Goal: Complete application form: Complete application form

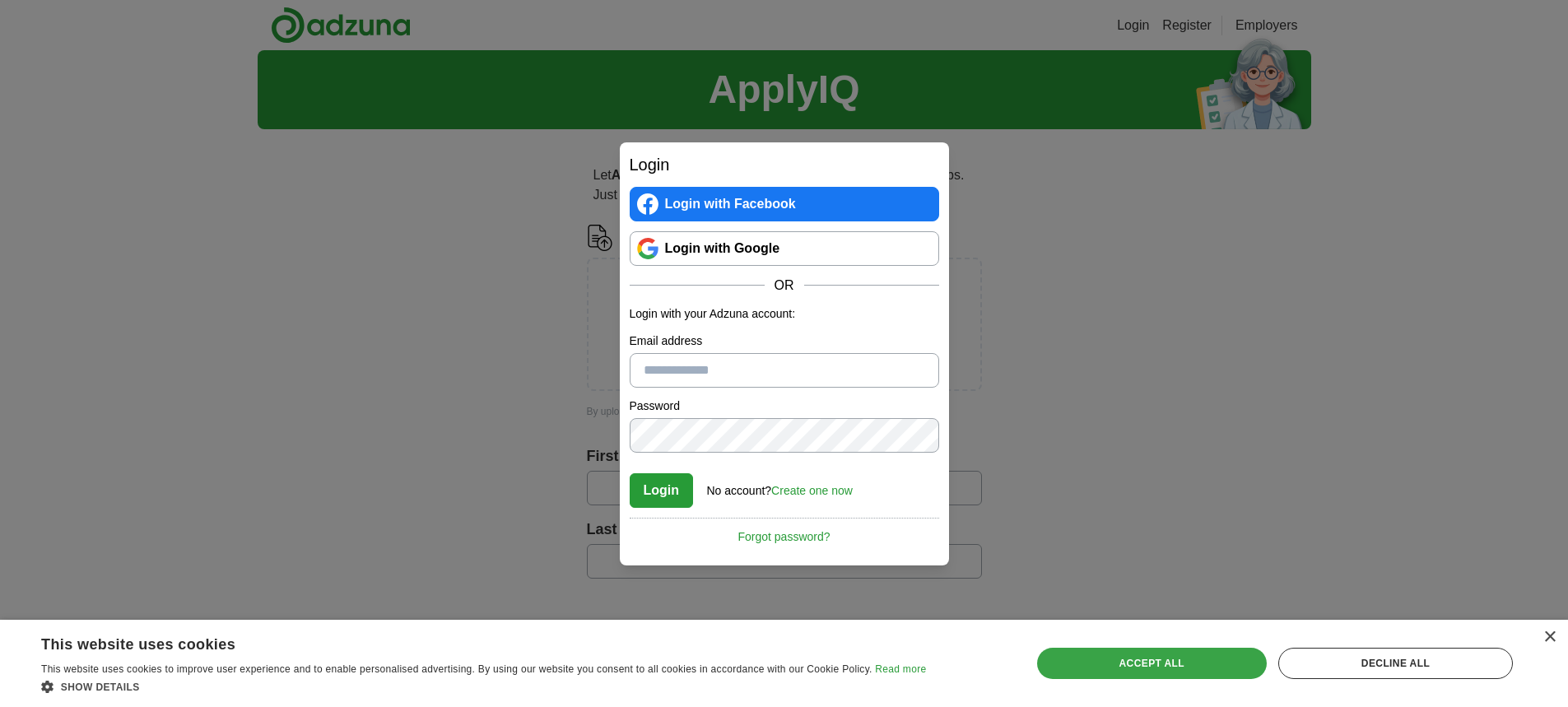
click at [1138, 663] on div "Accept all" at bounding box center [1152, 663] width 230 height 31
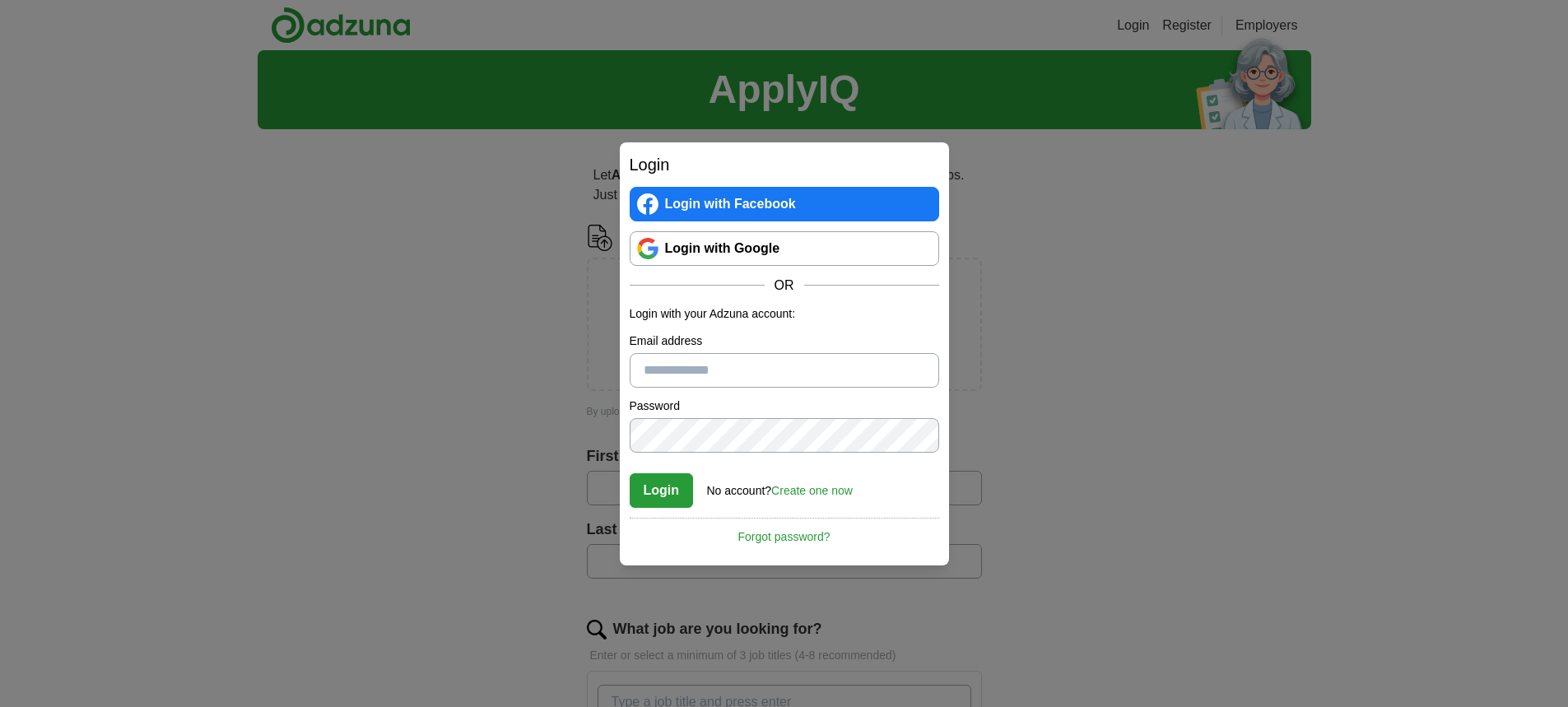
click at [724, 198] on link "Login with Facebook" at bounding box center [784, 204] width 309 height 35
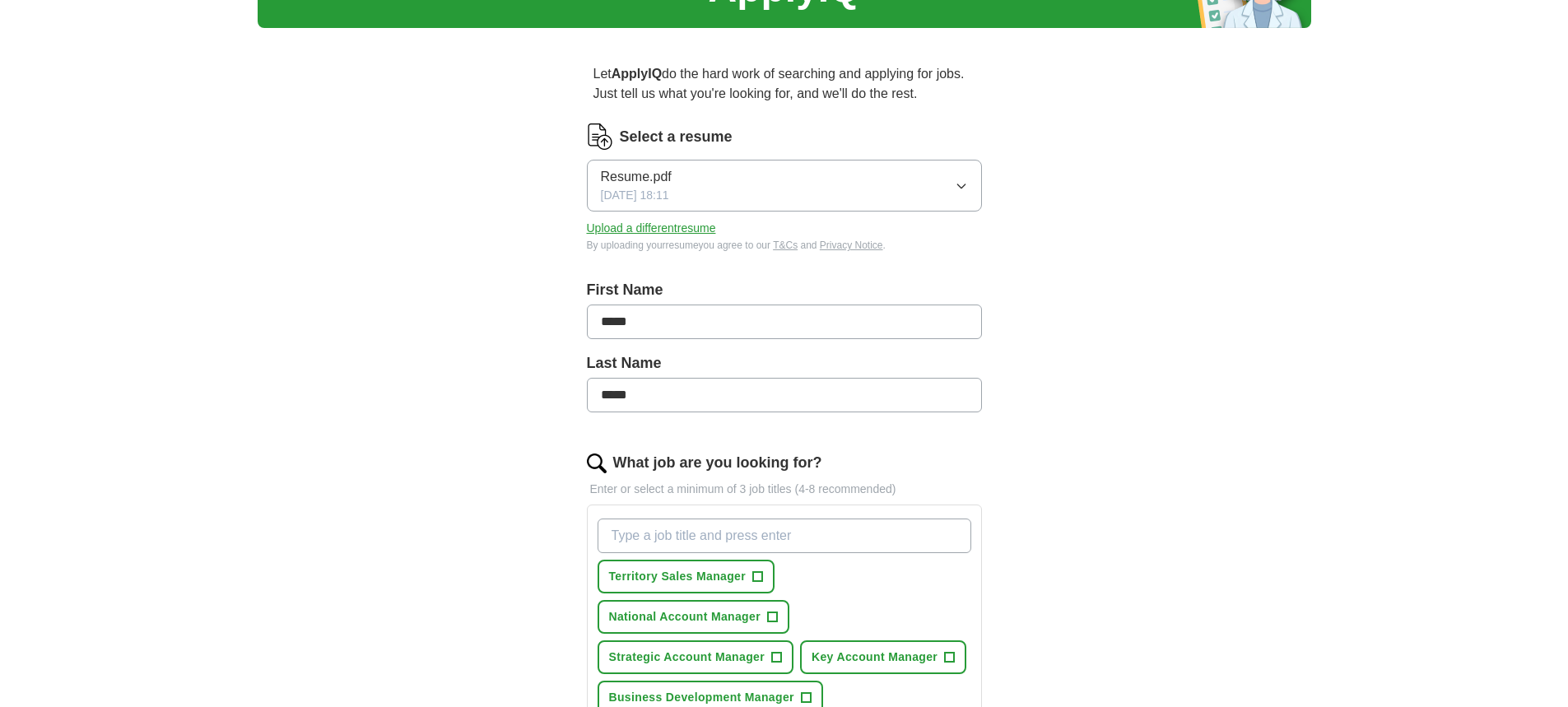
scroll to position [329, 0]
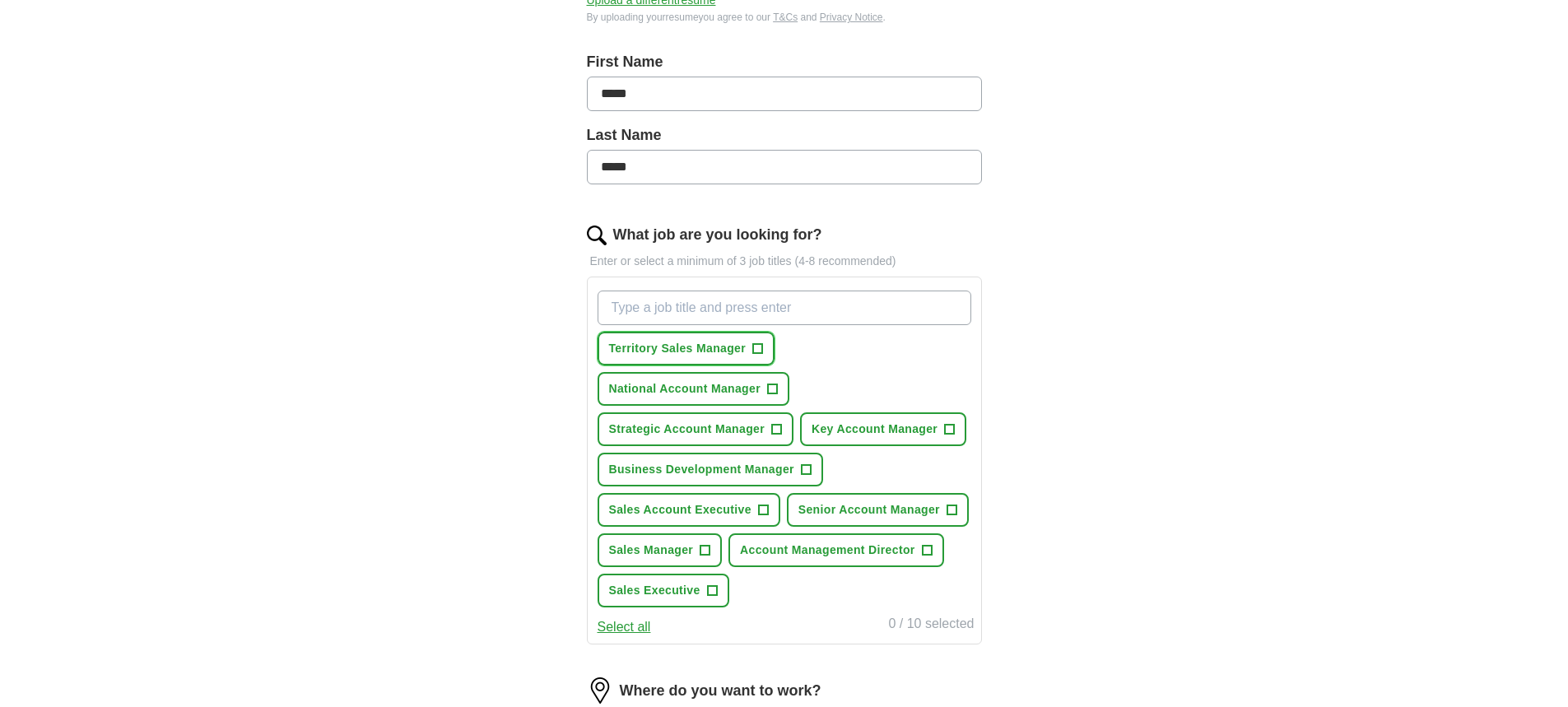
click at [754, 347] on span "+" at bounding box center [758, 348] width 10 height 13
click at [772, 388] on span "+" at bounding box center [772, 388] width 10 height 13
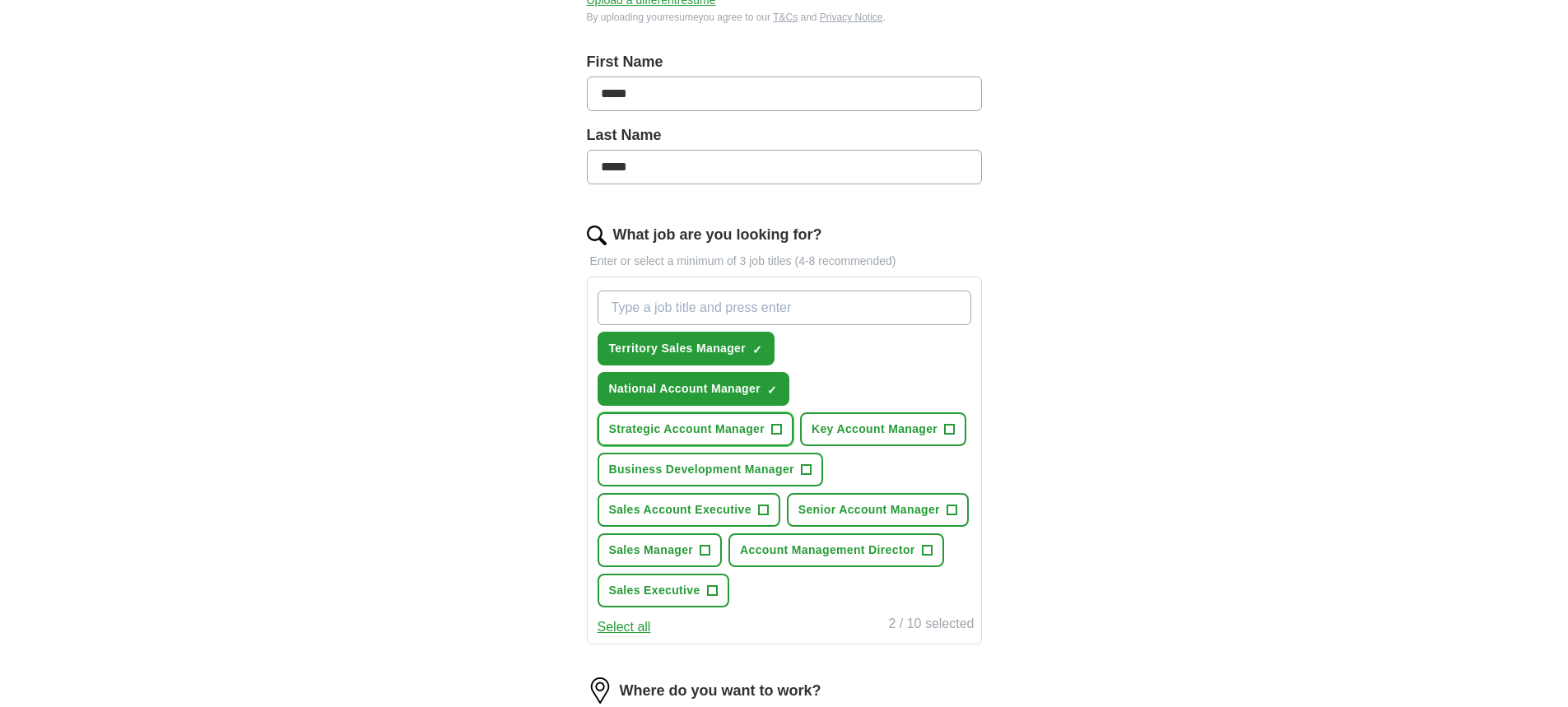
click at [777, 433] on span "+" at bounding box center [775, 429] width 10 height 13
click at [954, 428] on span "+" at bounding box center [950, 429] width 10 height 13
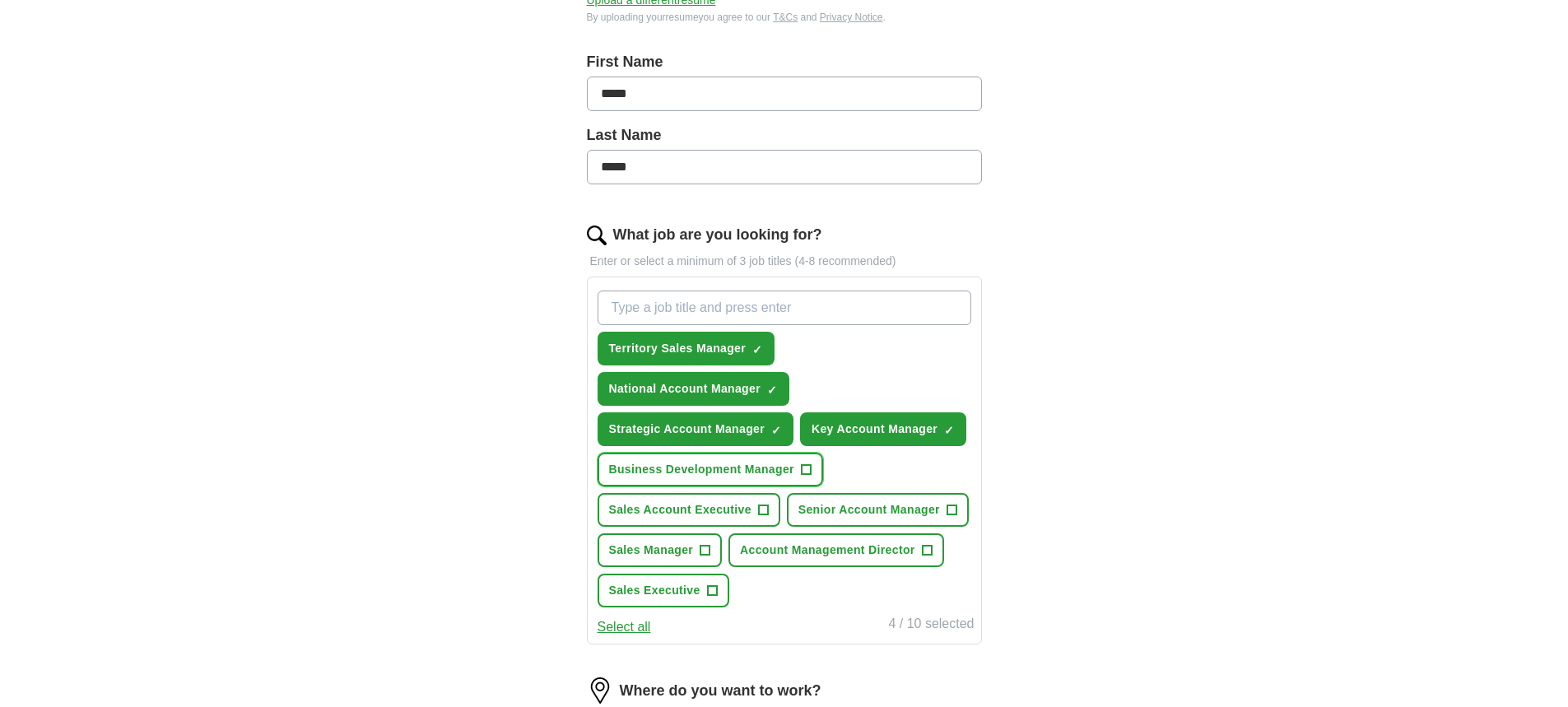
click at [802, 468] on span "+" at bounding box center [805, 469] width 10 height 13
click at [764, 505] on span "+" at bounding box center [762, 509] width 10 height 13
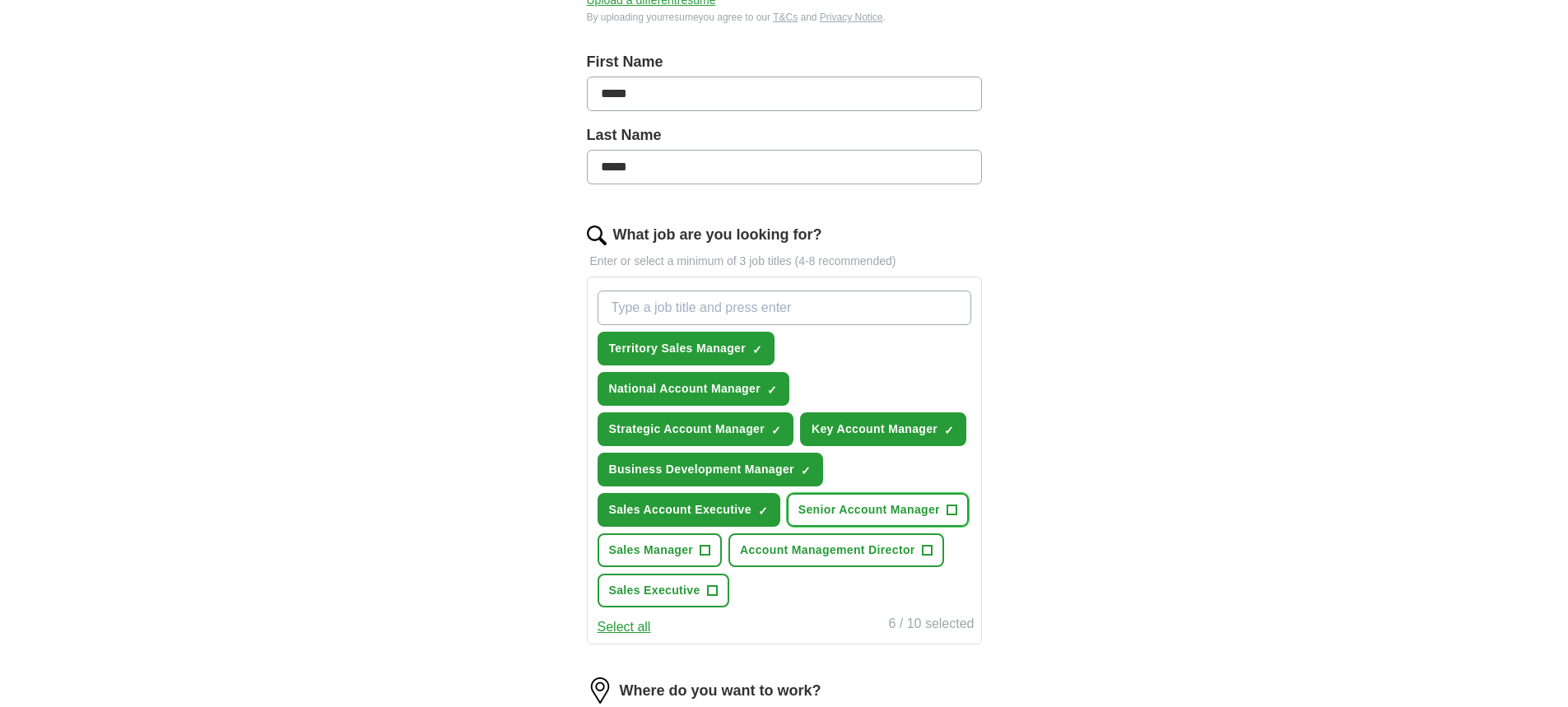
click at [950, 503] on span "+" at bounding box center [951, 509] width 10 height 13
click at [702, 547] on span "+" at bounding box center [705, 550] width 10 height 13
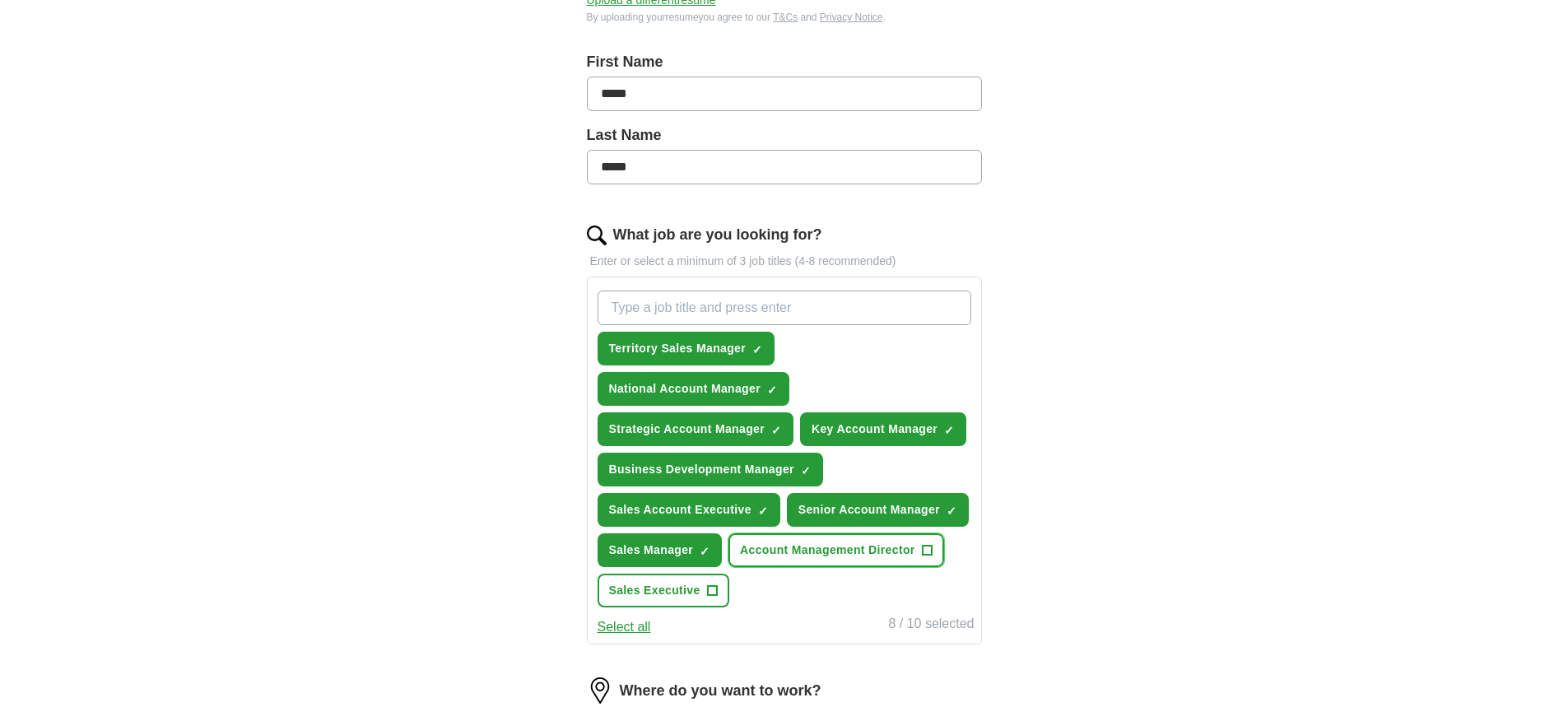
click at [925, 545] on span "+" at bounding box center [926, 550] width 10 height 13
click at [714, 588] on span "+" at bounding box center [712, 590] width 10 height 13
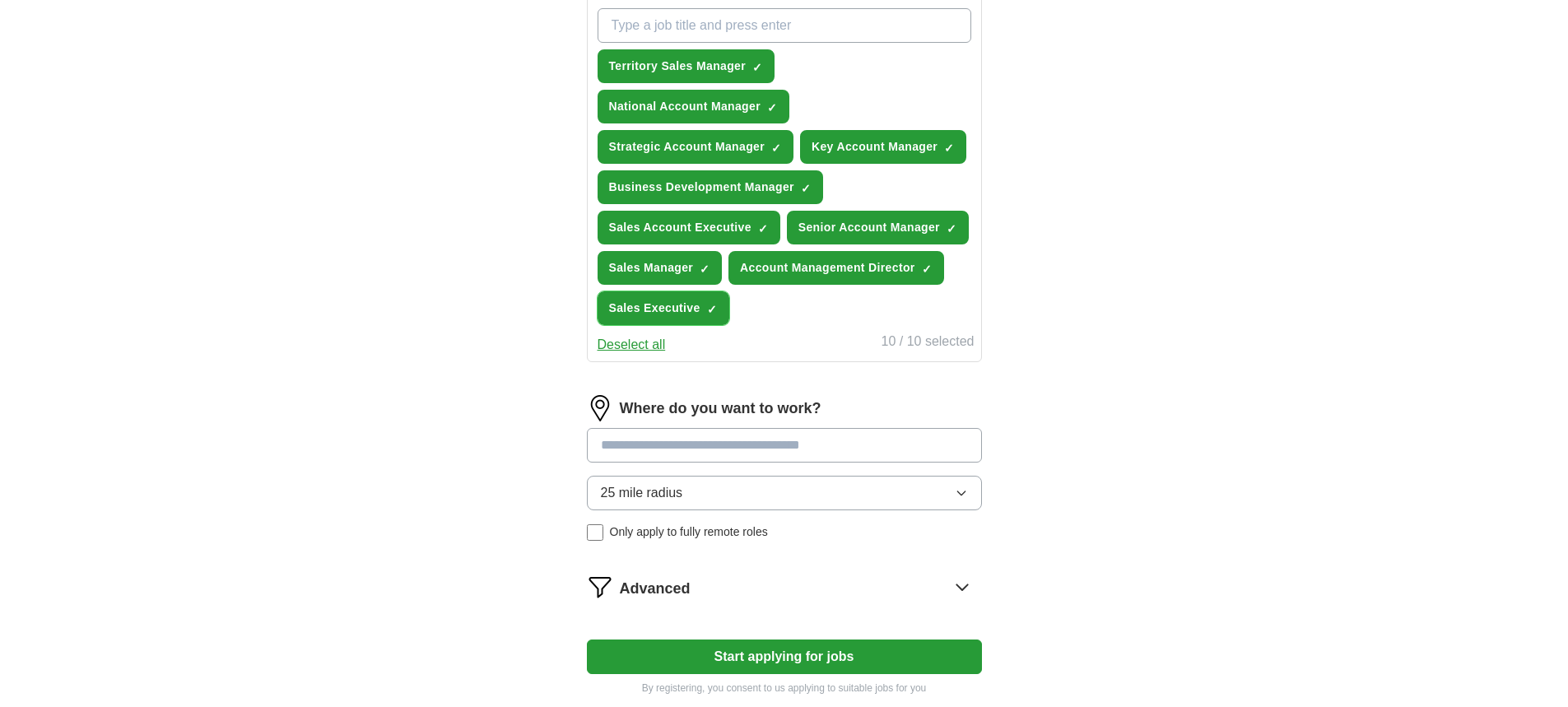
scroll to position [658, 0]
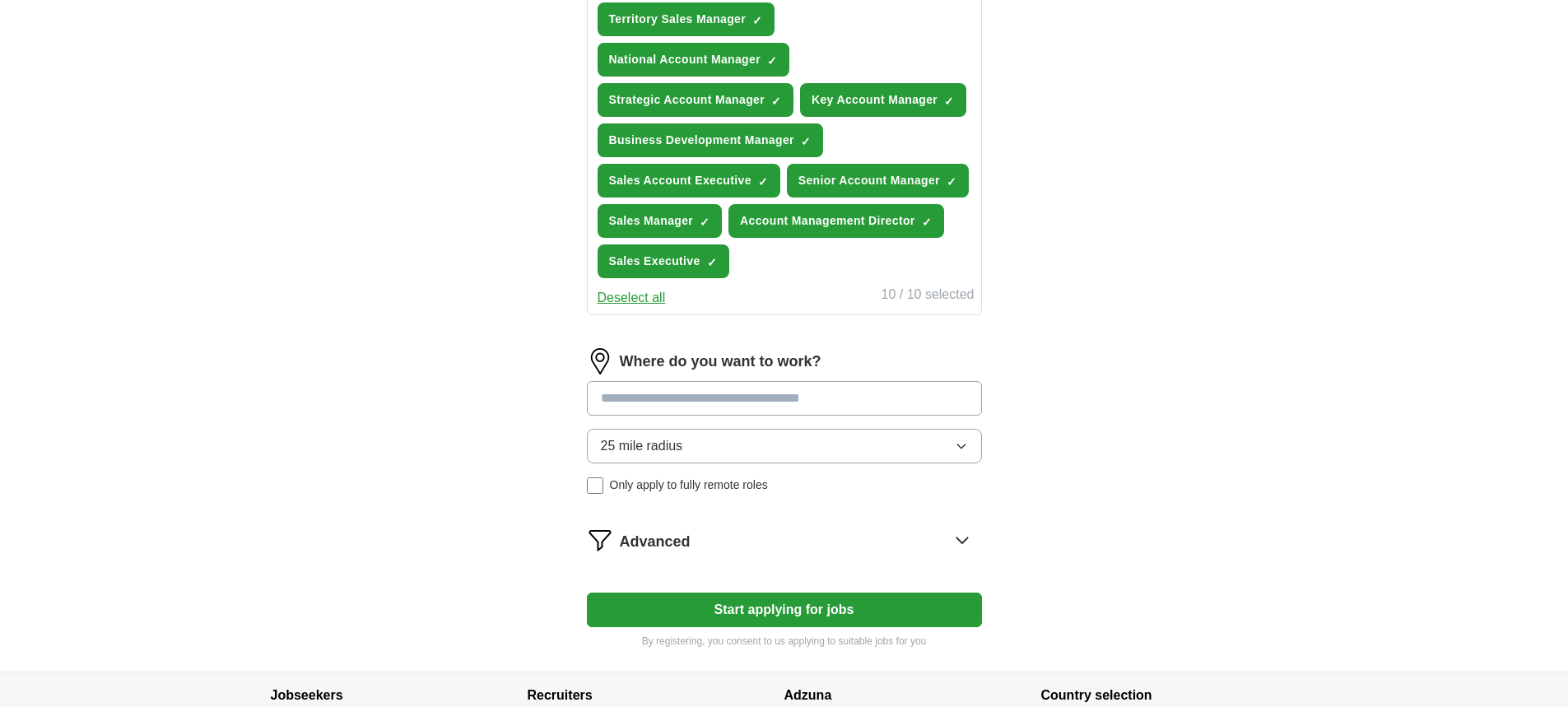
click at [964, 446] on icon "button" at bounding box center [961, 446] width 13 height 13
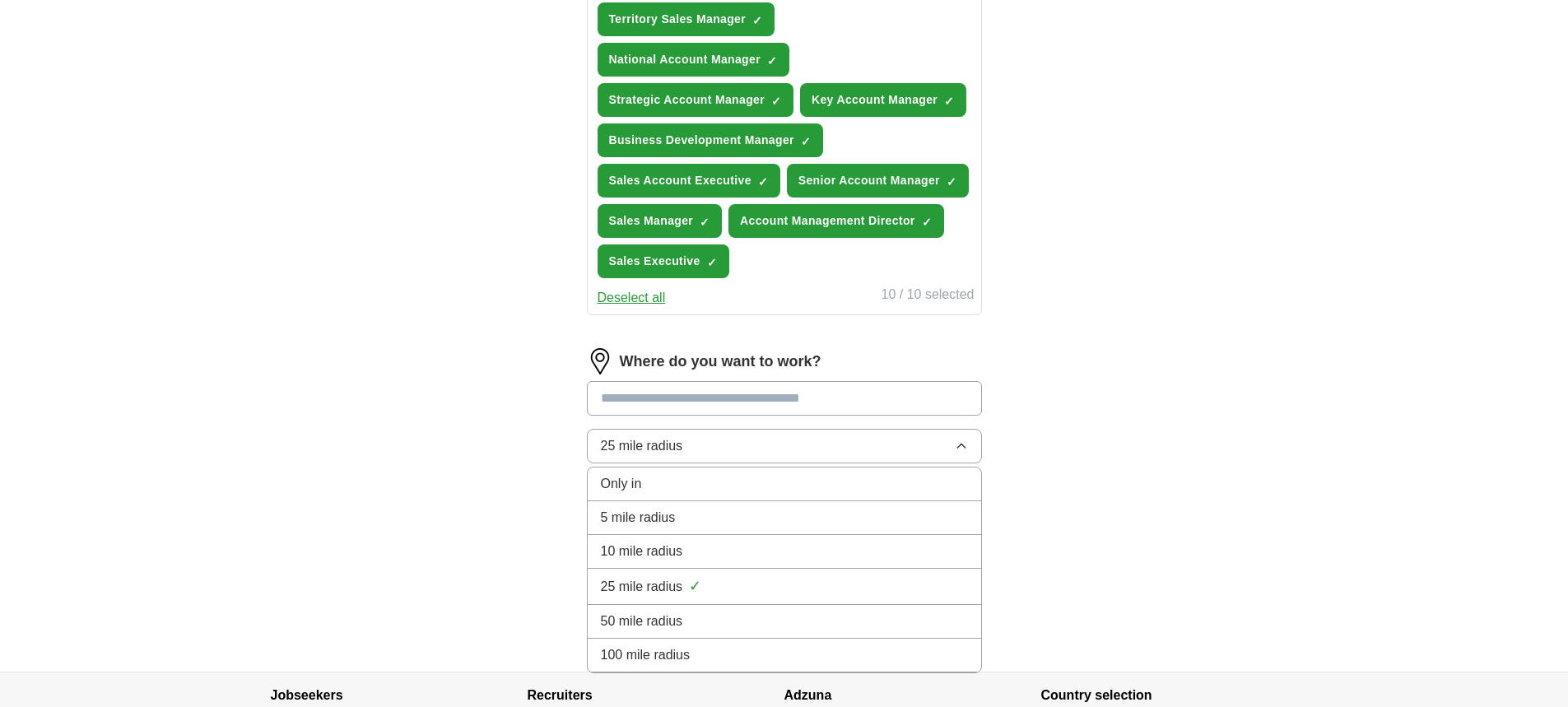
click at [629, 616] on span "50 mile radius" at bounding box center [642, 621] width 82 height 20
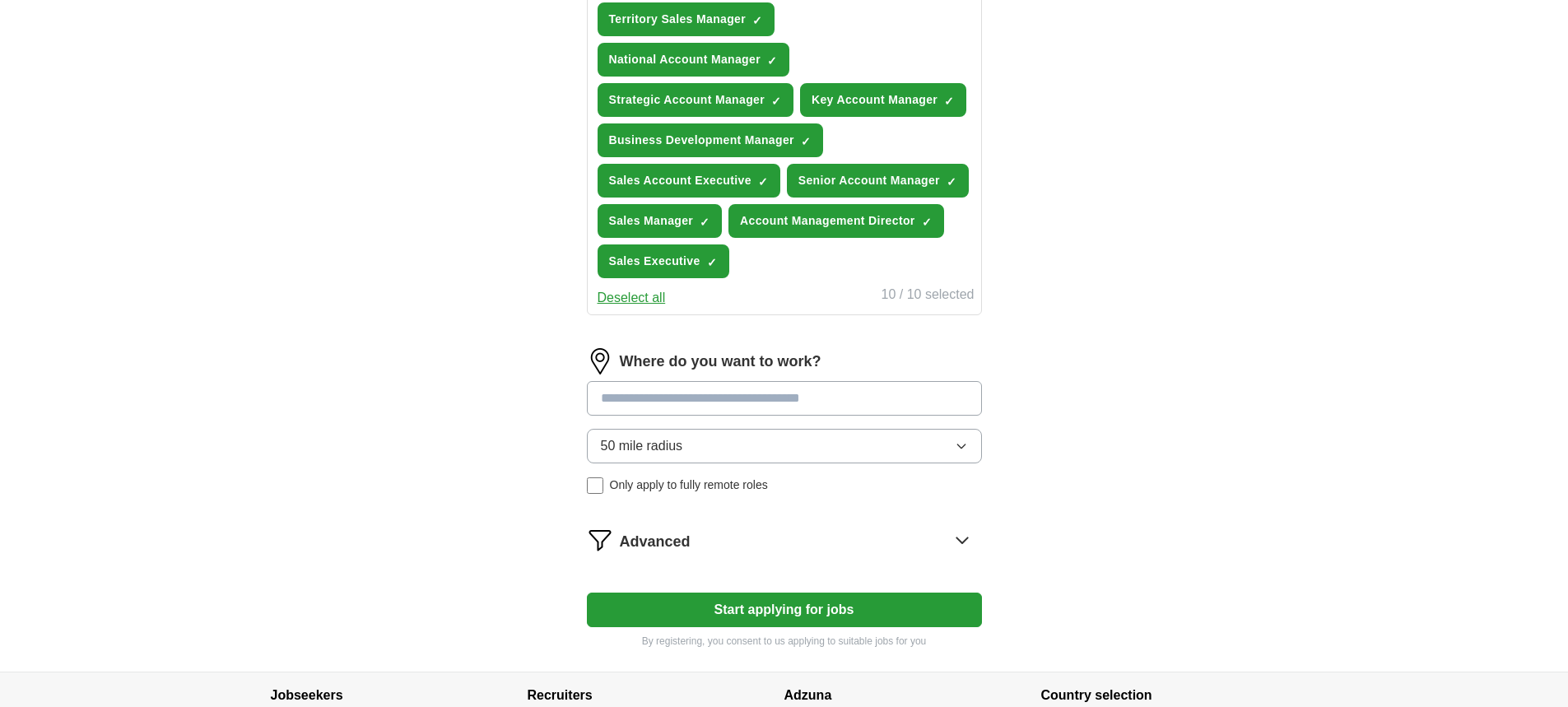
click at [779, 604] on button "Start applying for jobs" at bounding box center [785, 609] width 395 height 35
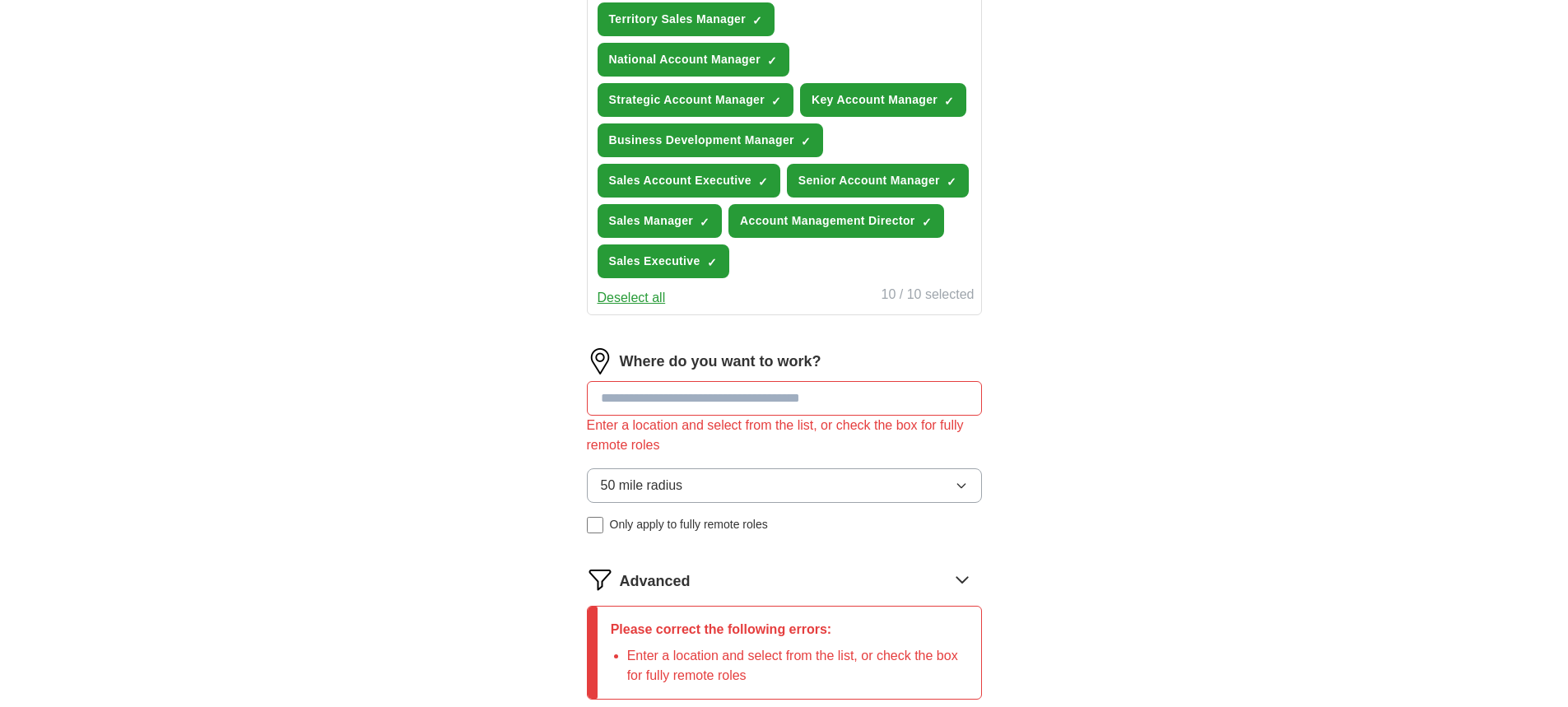
click at [650, 398] on input at bounding box center [785, 398] width 395 height 35
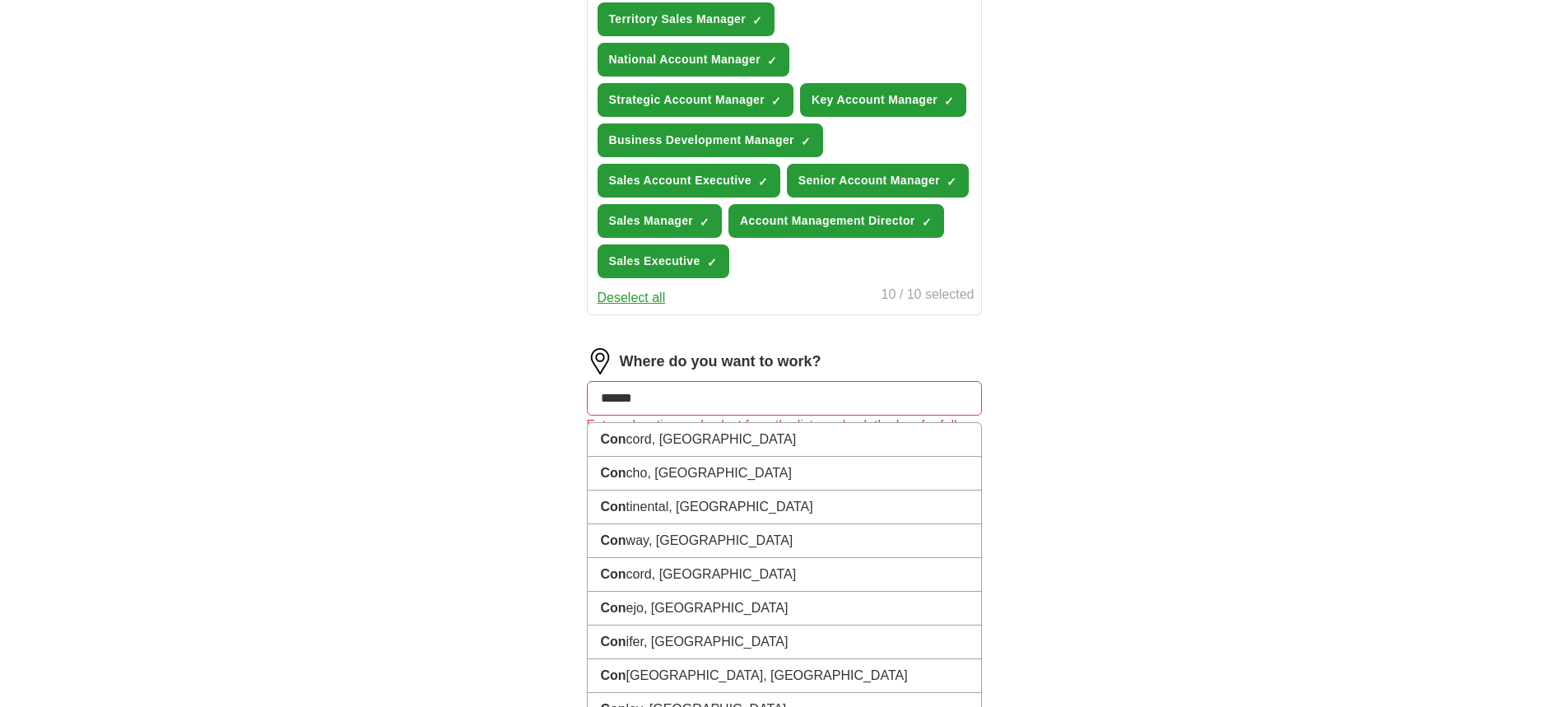
type input "*******"
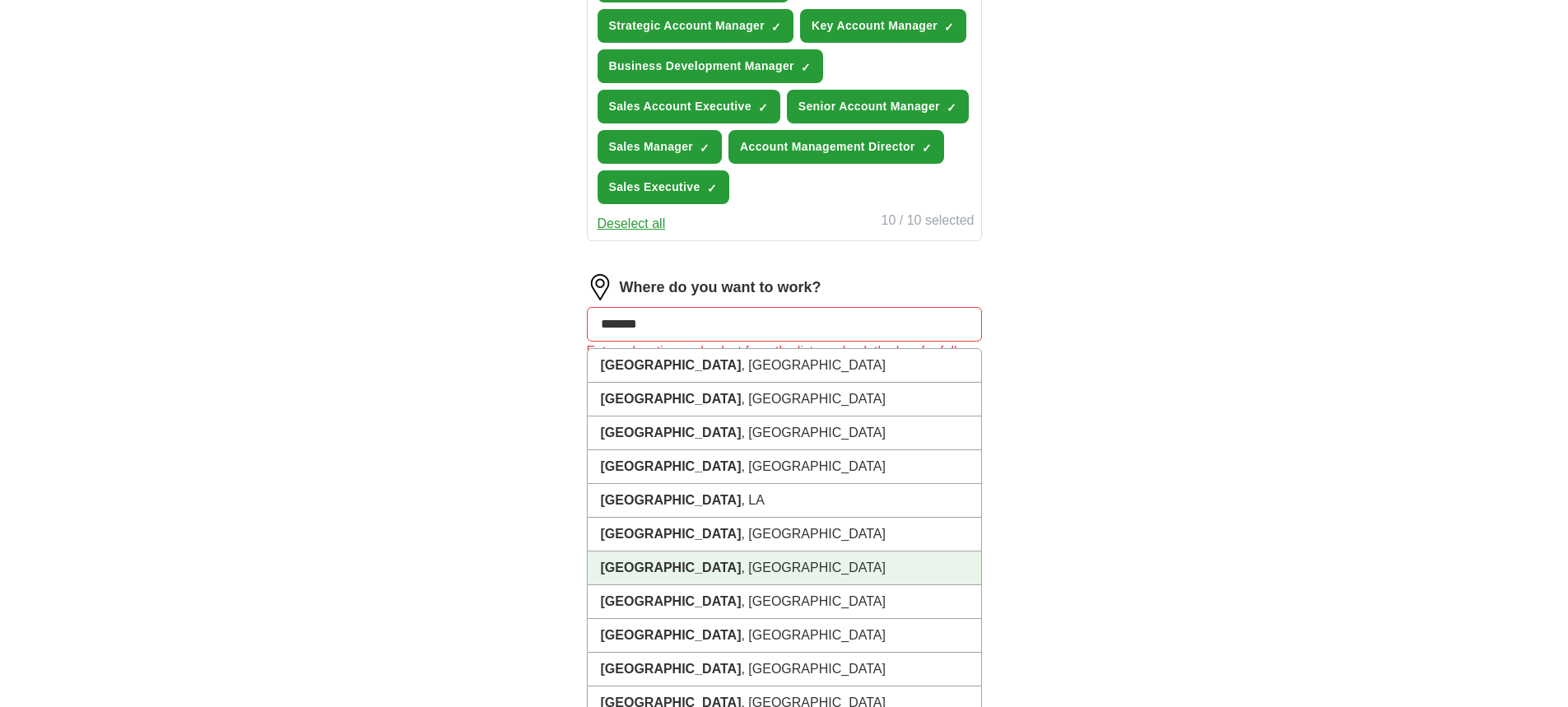
scroll to position [823, 0]
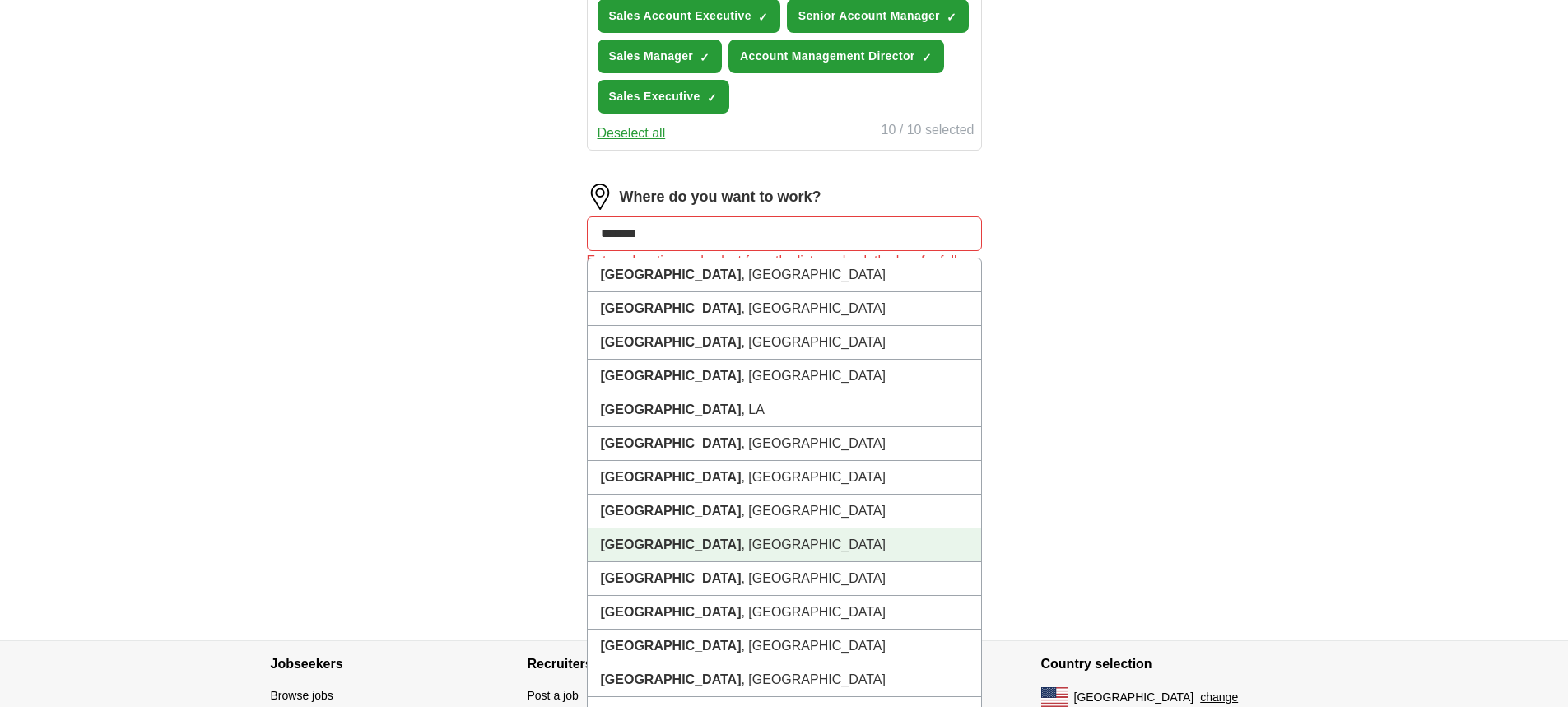
click at [660, 545] on li "[GEOGRAPHIC_DATA] , [GEOGRAPHIC_DATA]" at bounding box center [785, 545] width 394 height 34
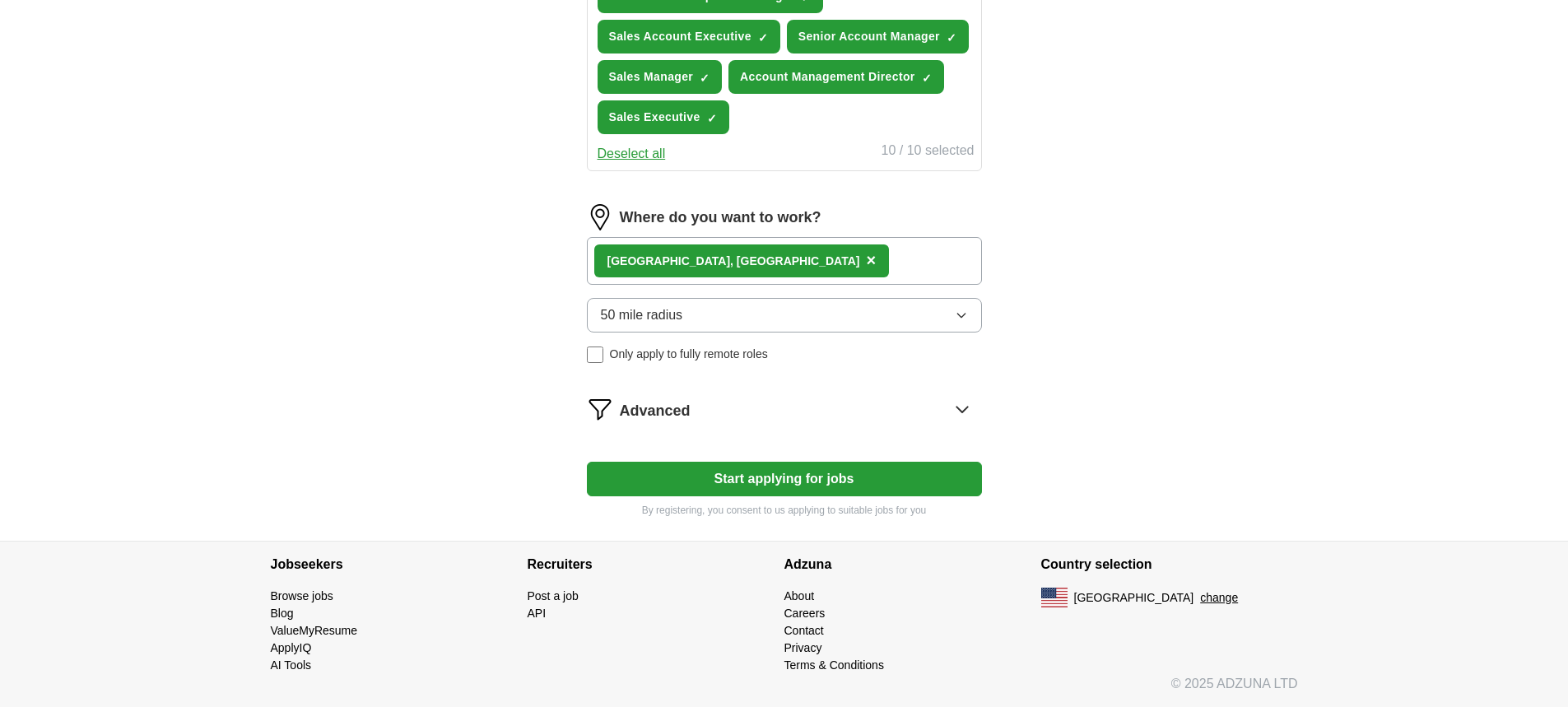
click at [818, 481] on button "Start applying for jobs" at bounding box center [785, 479] width 395 height 35
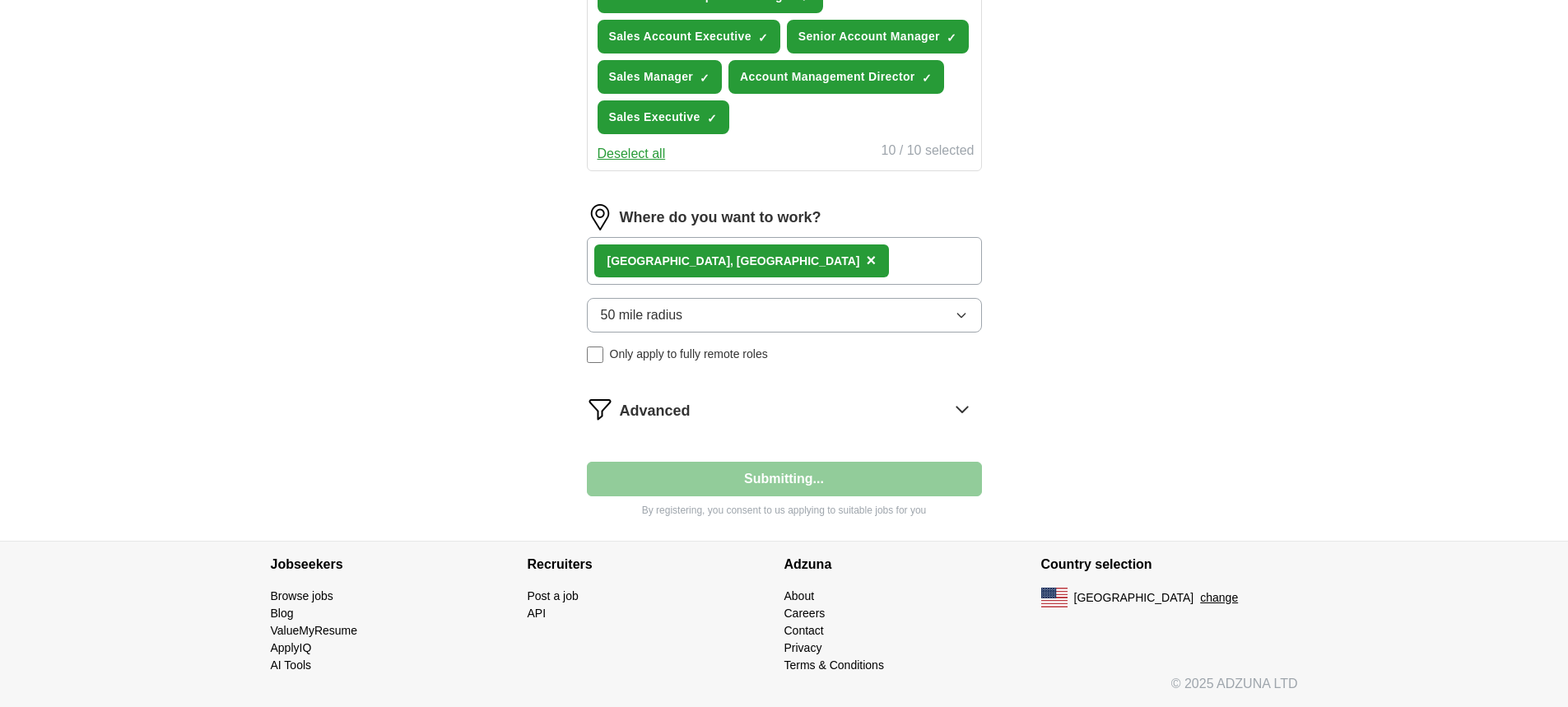
select select "**"
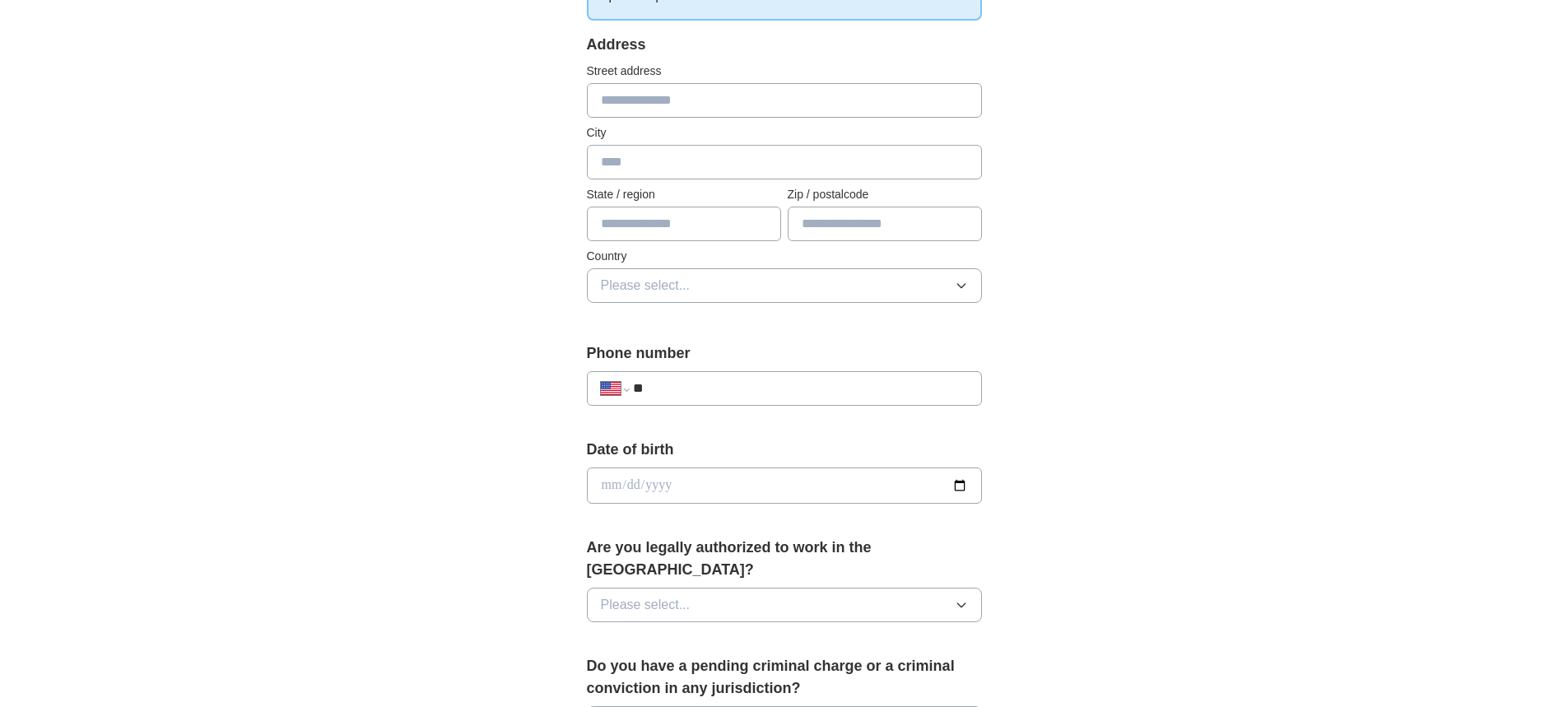
scroll to position [165, 0]
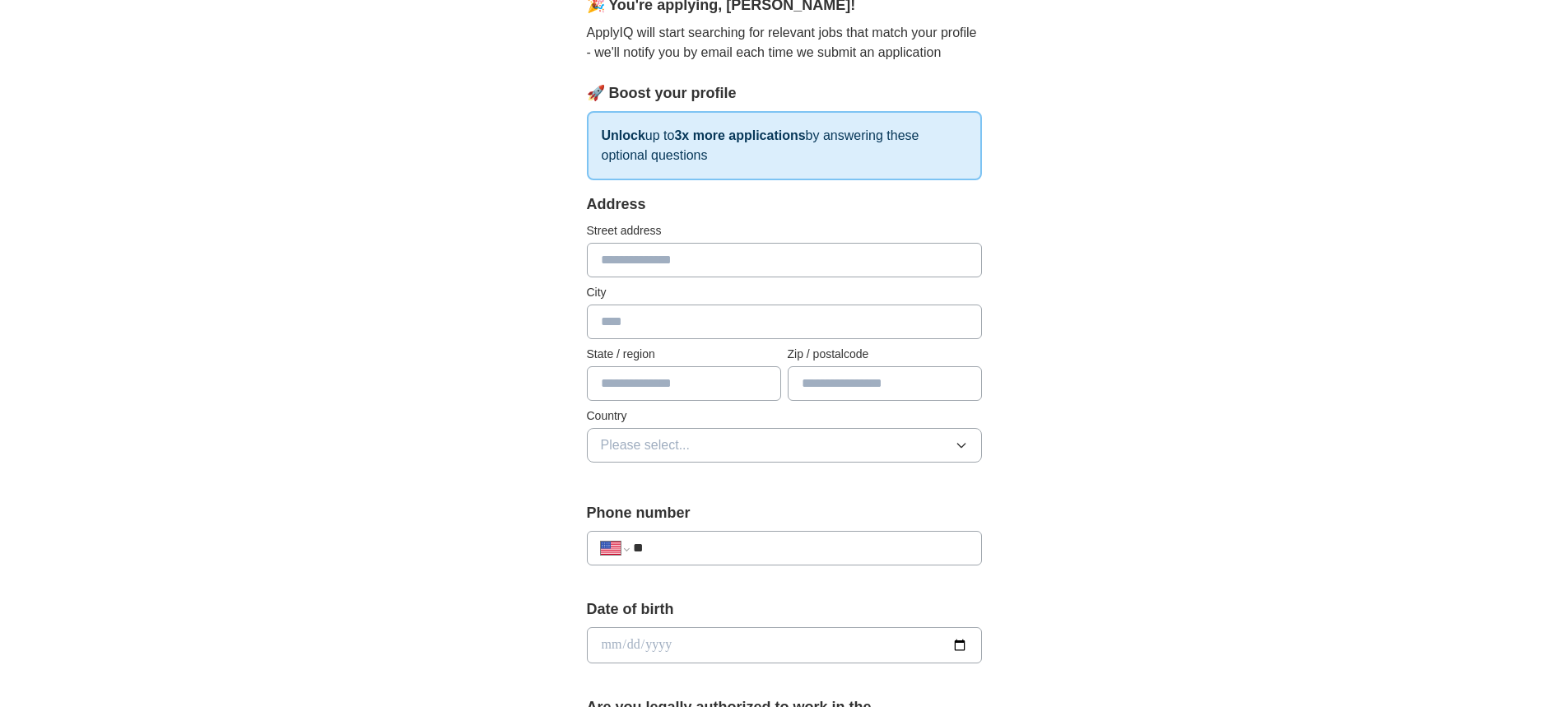
click at [624, 268] on input "text" at bounding box center [785, 260] width 395 height 35
type input "**********"
type input "*******"
type input "**********"
type input "*****"
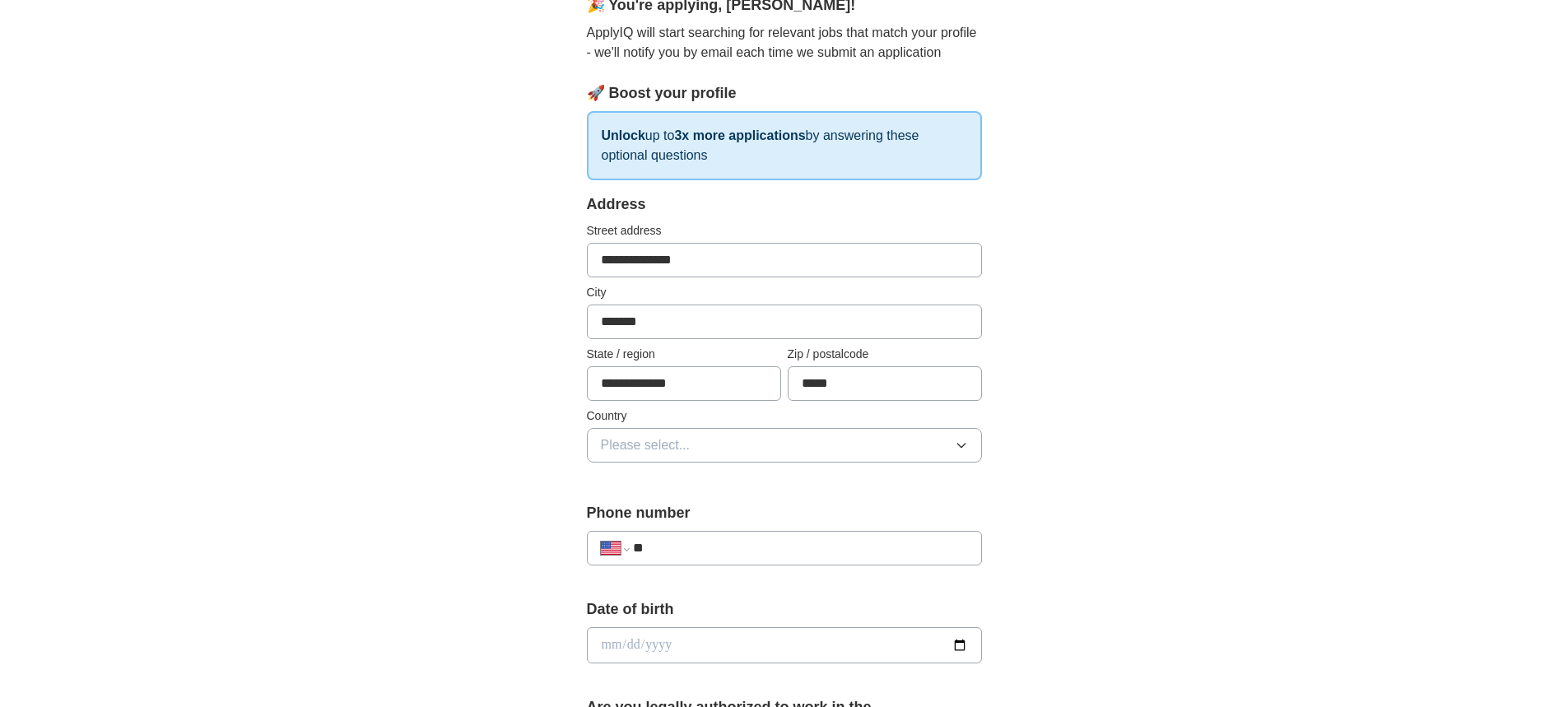
click at [955, 445] on icon "button" at bounding box center [961, 445] width 13 height 13
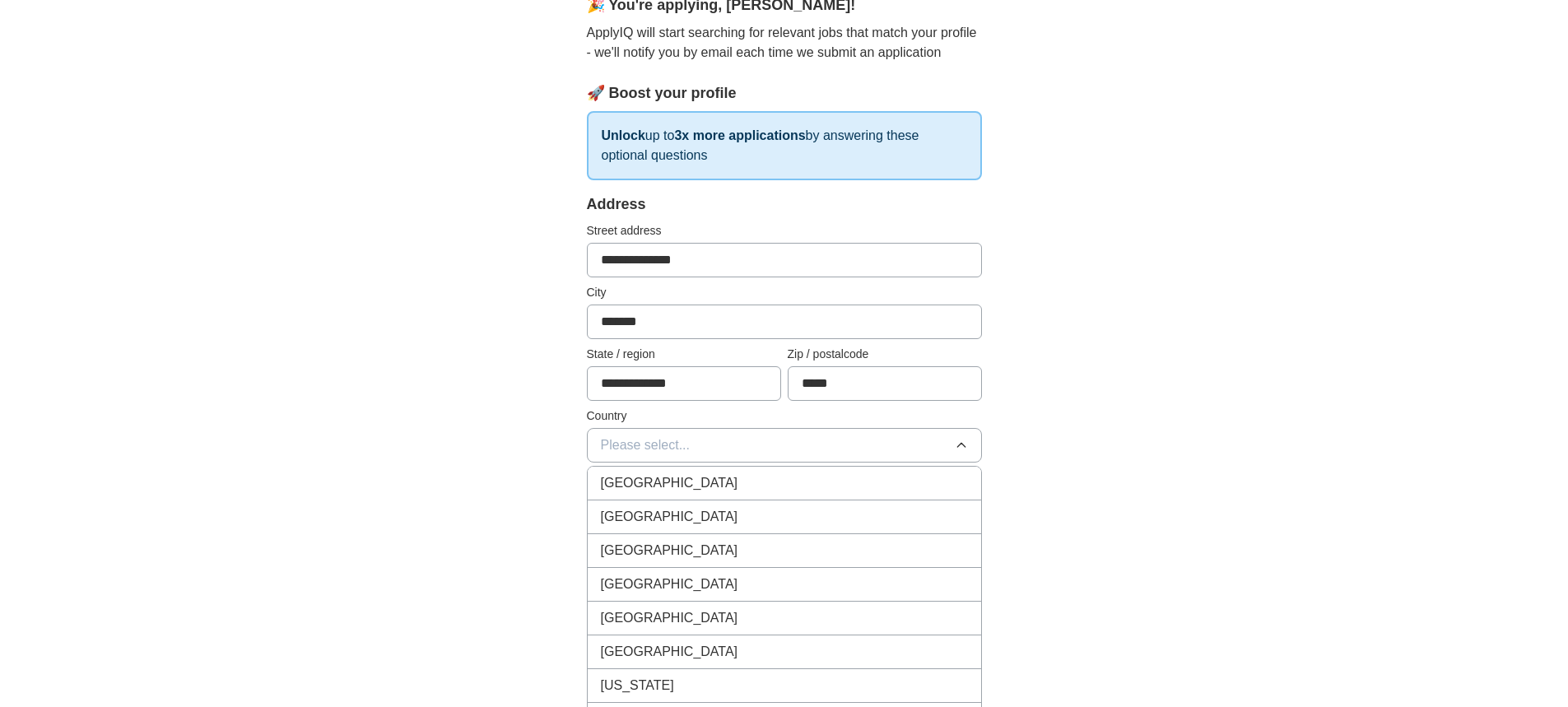
click at [662, 515] on span "[GEOGRAPHIC_DATA]" at bounding box center [670, 516] width 138 height 20
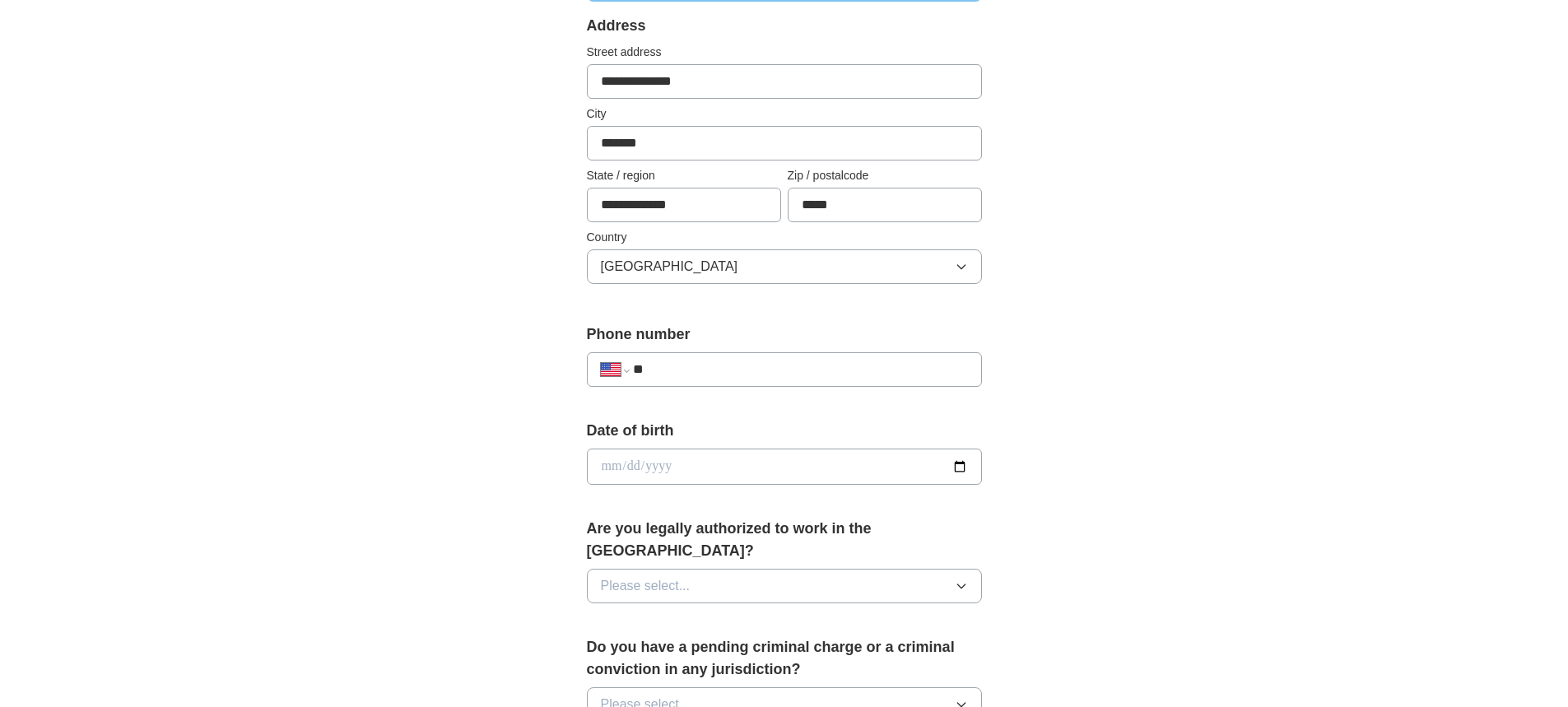
scroll to position [411, 0]
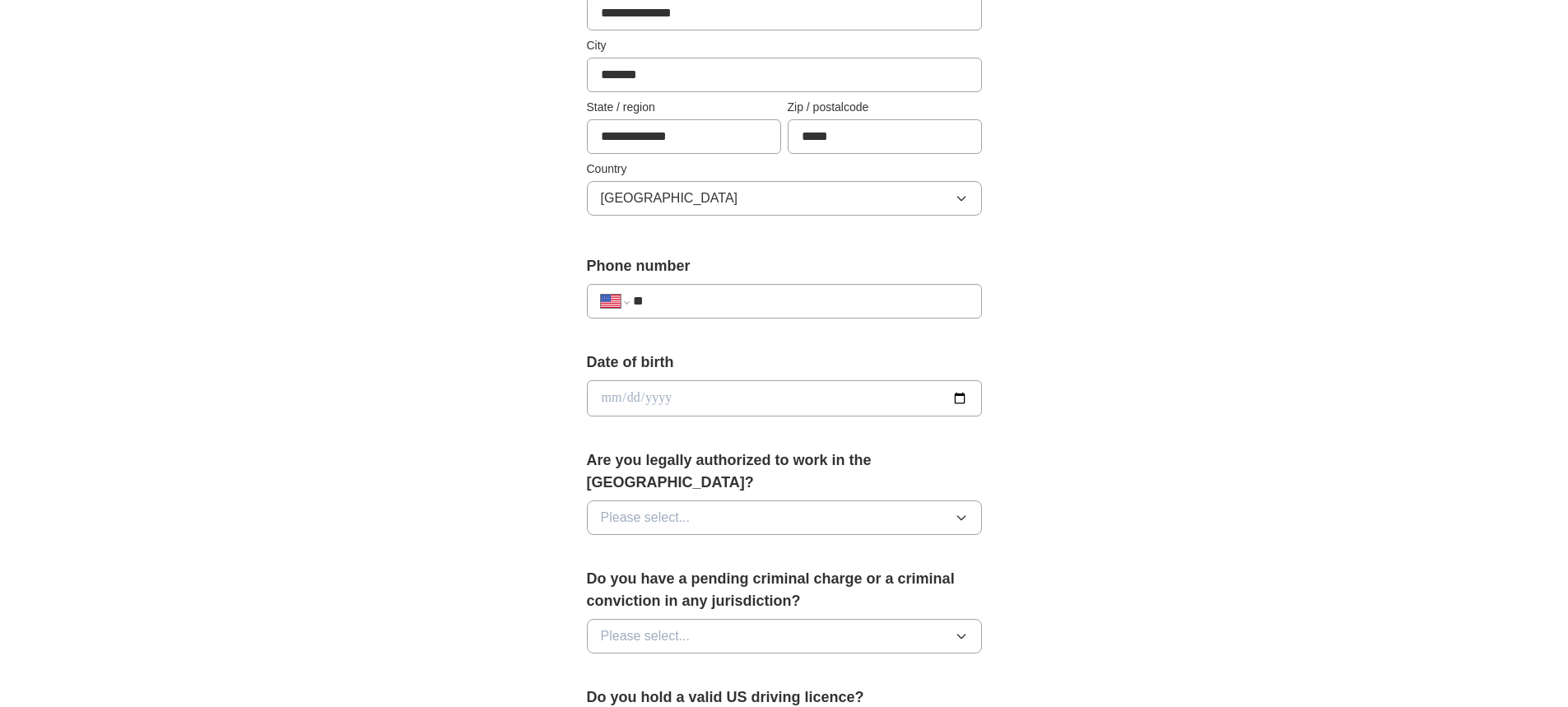
click at [964, 515] on icon "button" at bounding box center [961, 517] width 8 height 4
click at [622, 545] on div "Yes" at bounding box center [784, 555] width 367 height 20
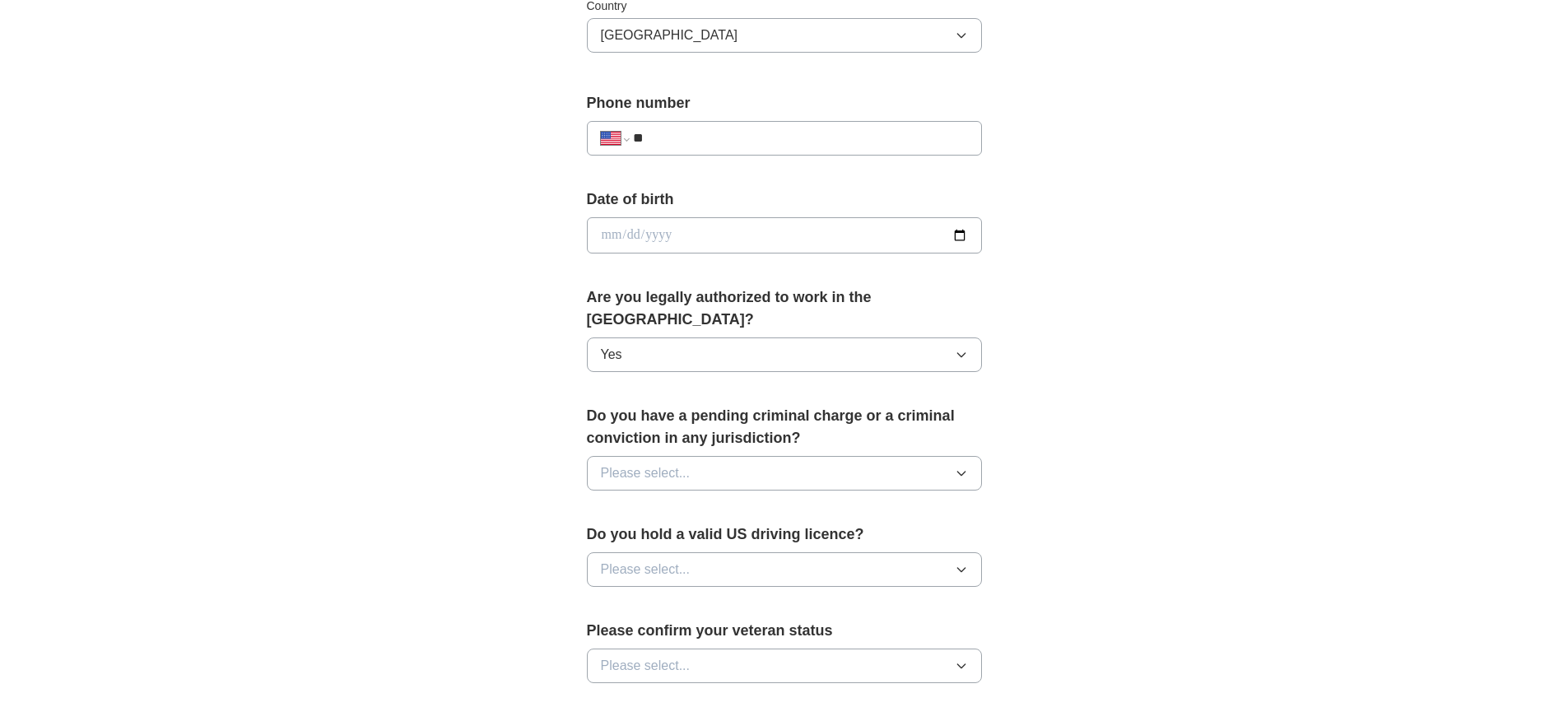
scroll to position [576, 0]
click at [961, 470] on icon "button" at bounding box center [961, 472] width 8 height 4
click at [611, 533] on span "No" at bounding box center [609, 542] width 17 height 20
click at [977, 550] on button "Please select..." at bounding box center [785, 568] width 395 height 35
click at [628, 596] on div "Yes" at bounding box center [784, 605] width 367 height 20
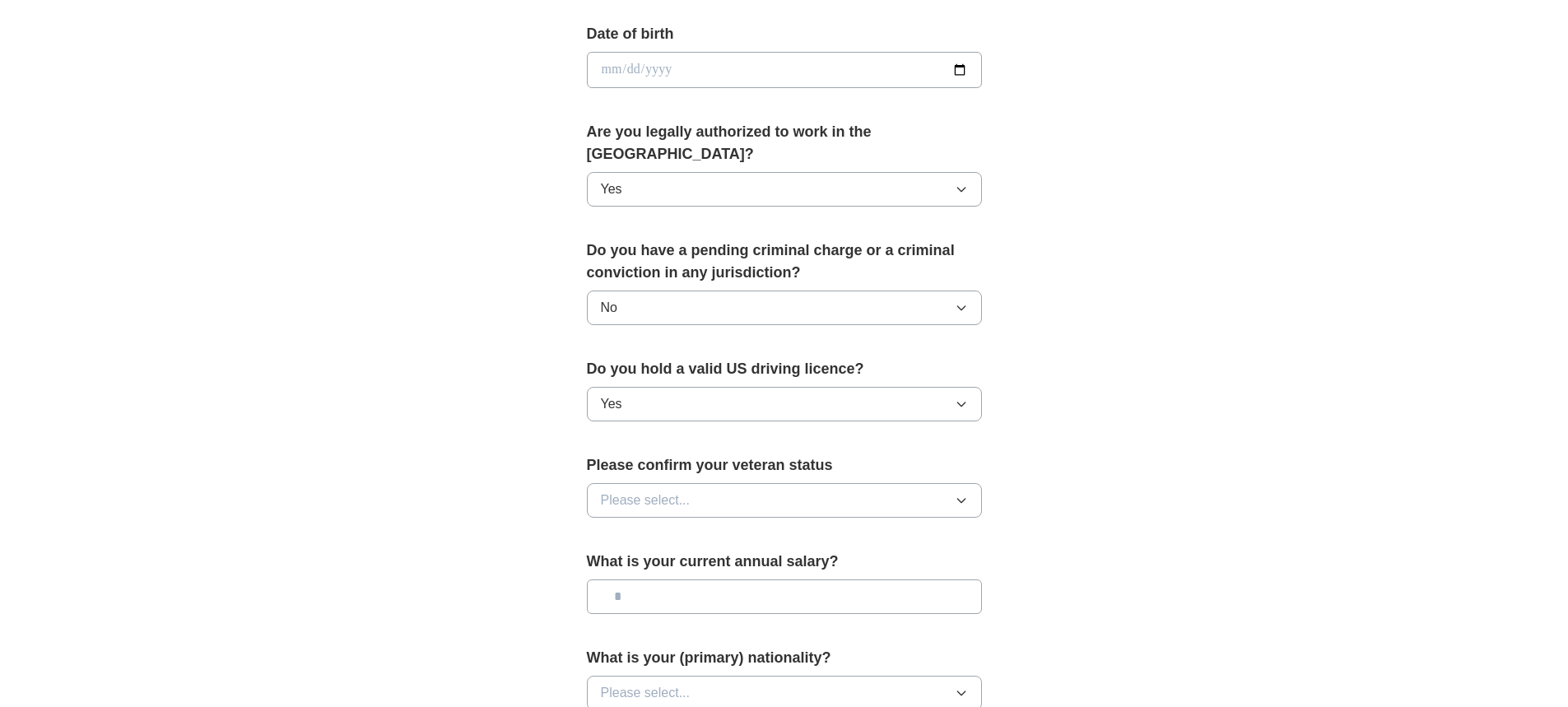
scroll to position [740, 0]
click at [957, 493] on icon "button" at bounding box center [961, 499] width 13 height 13
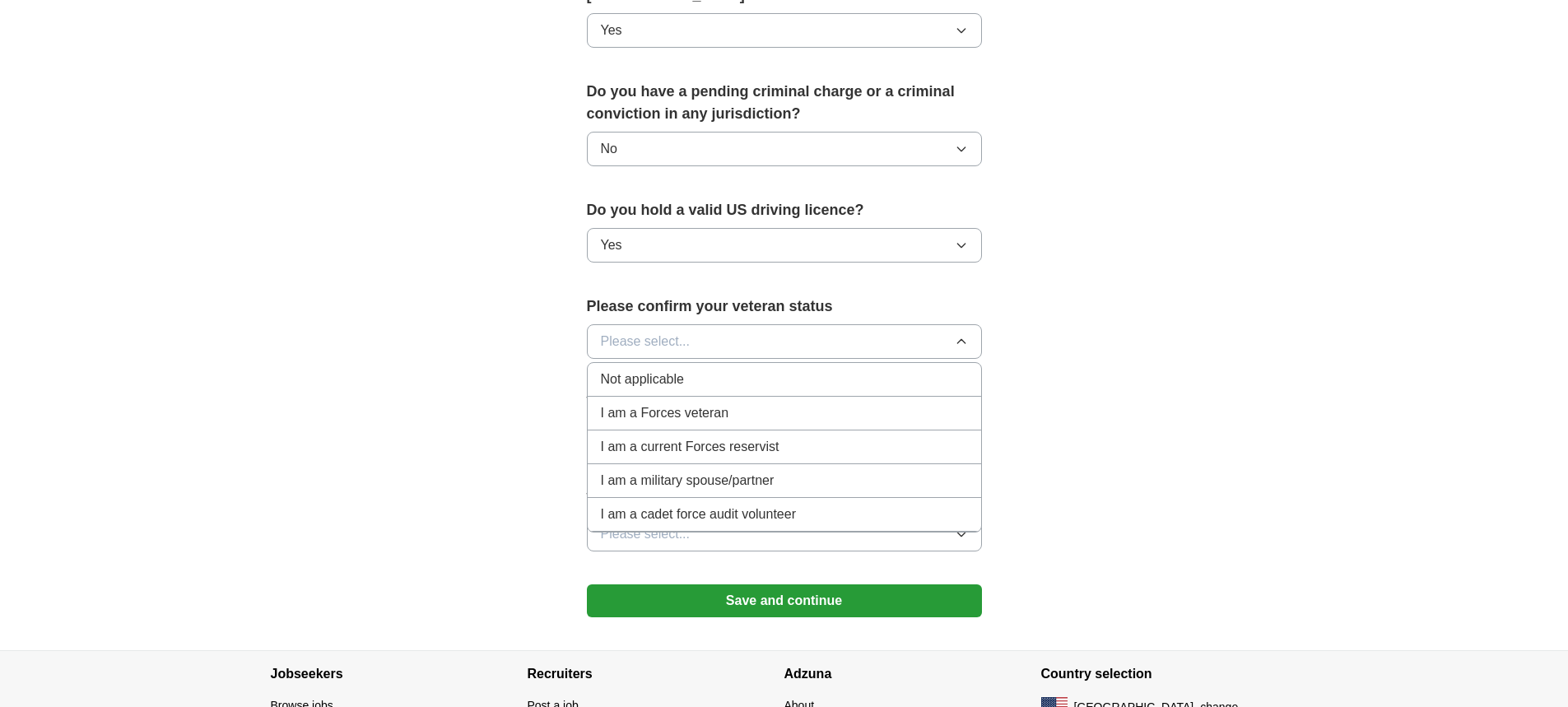
scroll to position [905, 0]
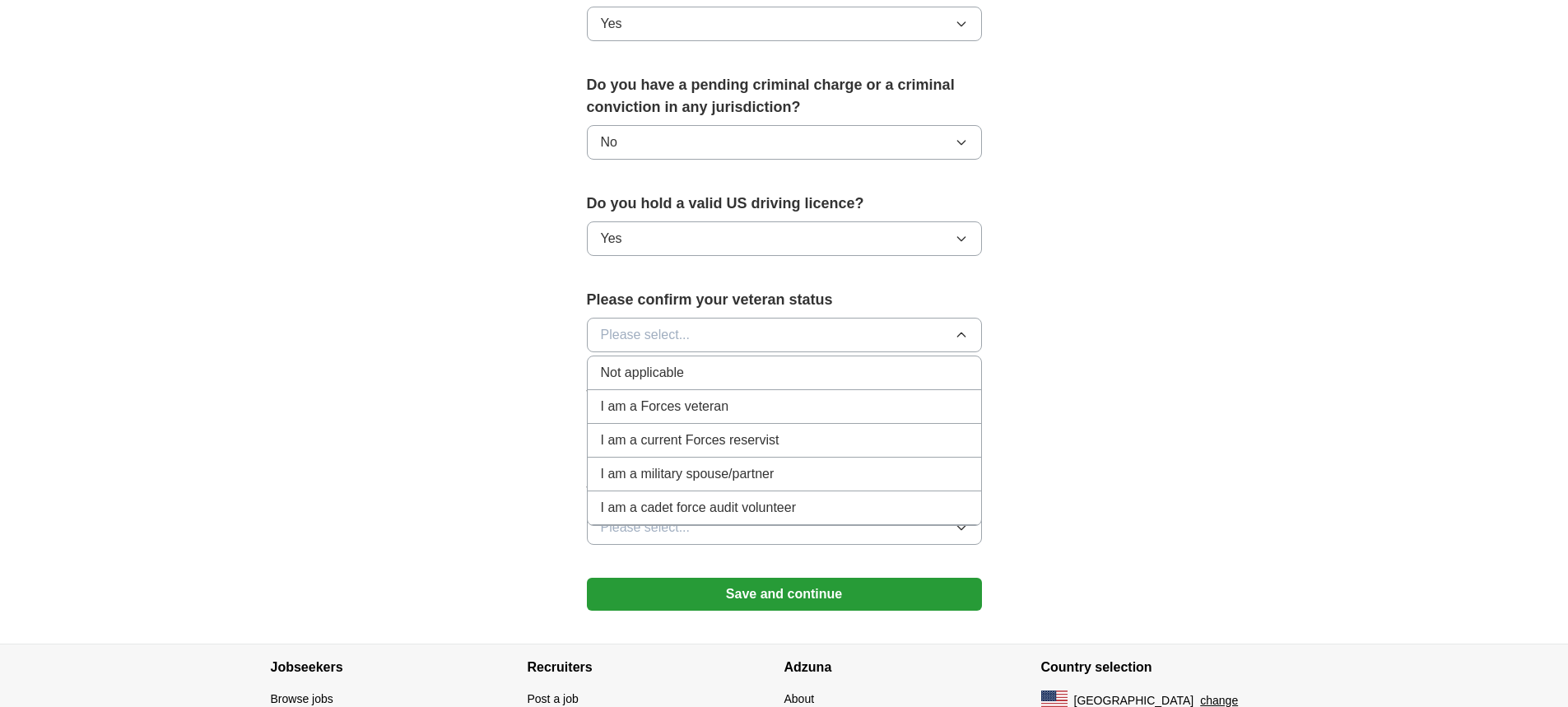
click at [671, 363] on span "Not applicable" at bounding box center [642, 373] width 83 height 20
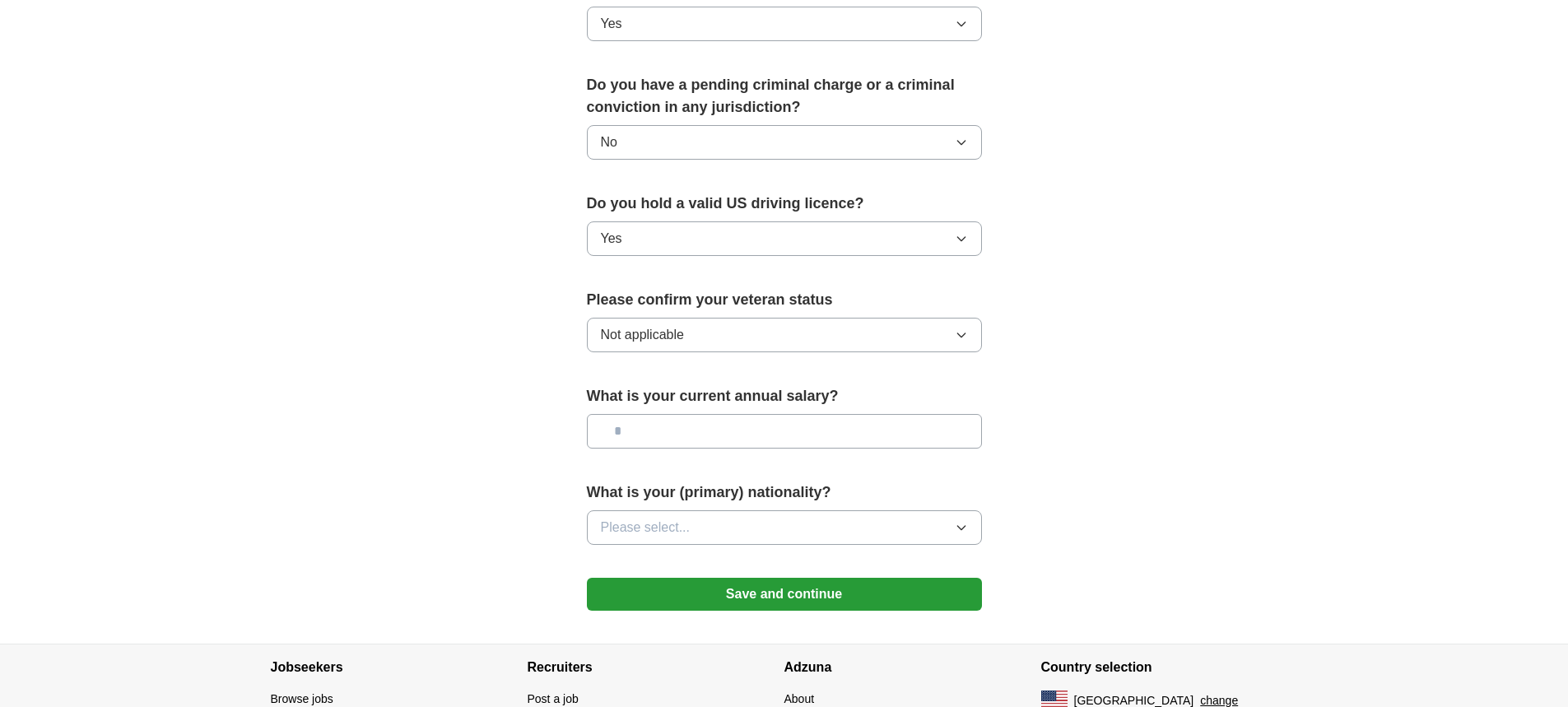
click at [964, 526] on icon "button" at bounding box center [961, 528] width 8 height 4
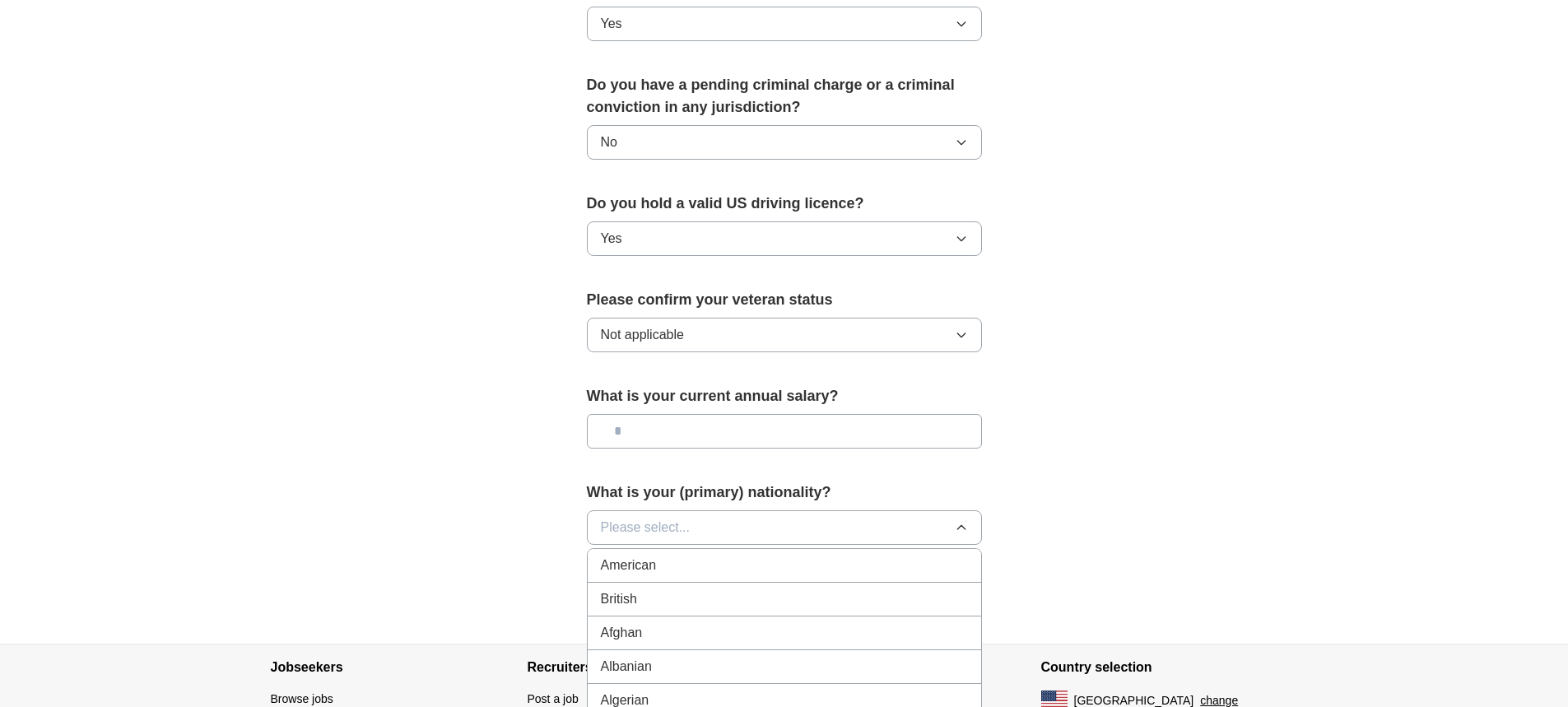
click at [659, 556] on div "American" at bounding box center [784, 565] width 367 height 20
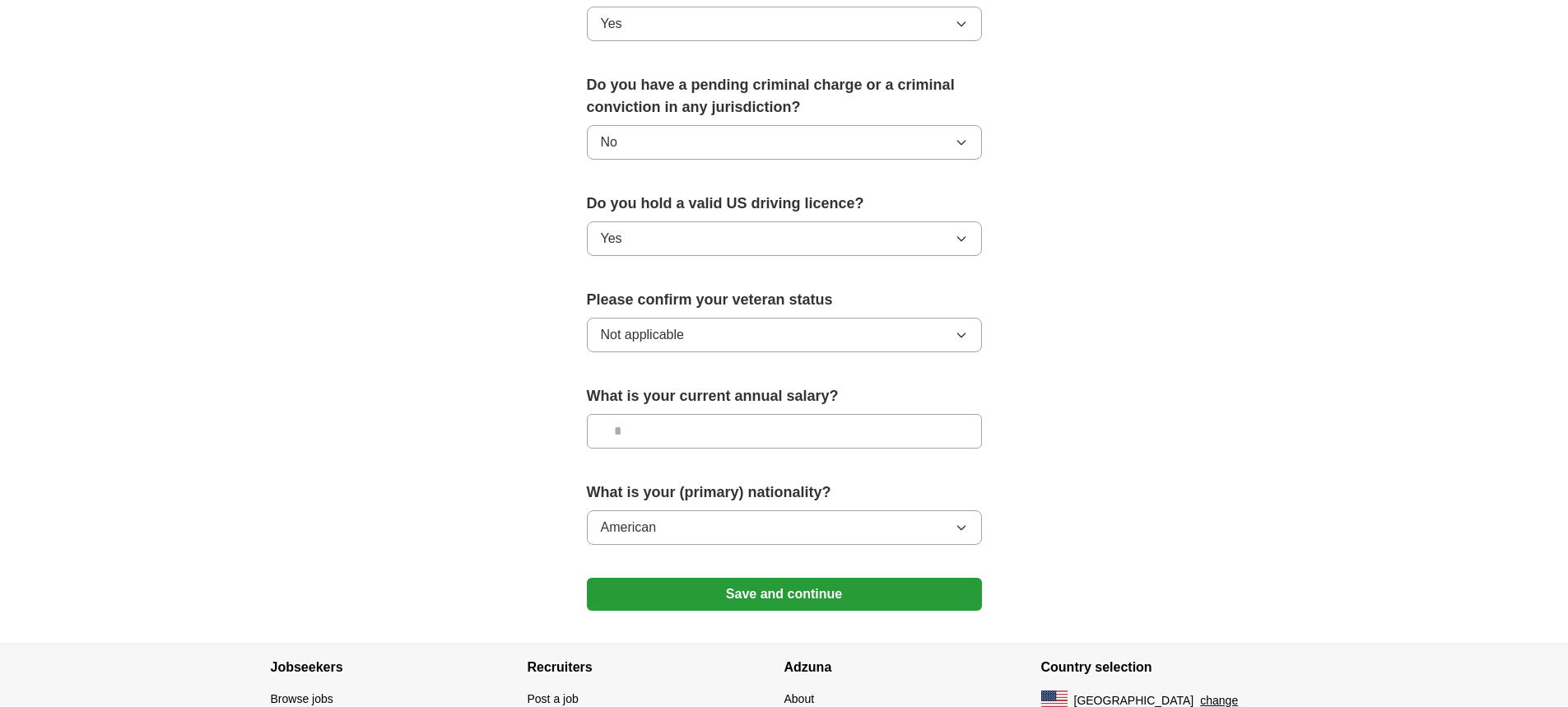
click at [772, 577] on button "Save and continue" at bounding box center [785, 594] width 395 height 33
